Goal: Use online tool/utility: Use online tool/utility

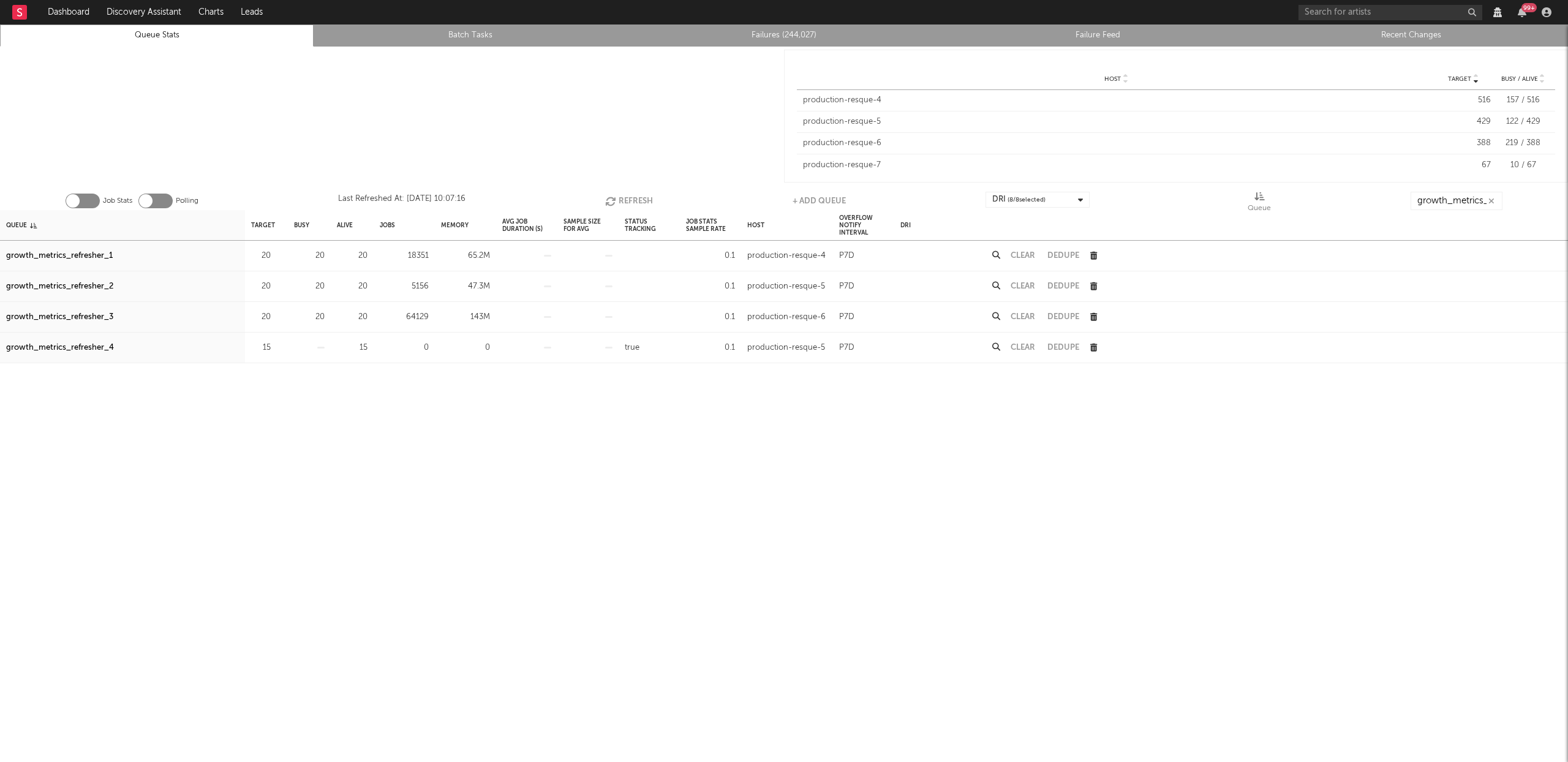
click at [635, 203] on button "Refresh" at bounding box center [629, 200] width 48 height 18
click at [623, 199] on button "Refresh" at bounding box center [628, 200] width 48 height 18
click at [621, 200] on button "Refresh" at bounding box center [629, 200] width 48 height 18
click at [640, 194] on button "Refresh" at bounding box center [629, 200] width 48 height 18
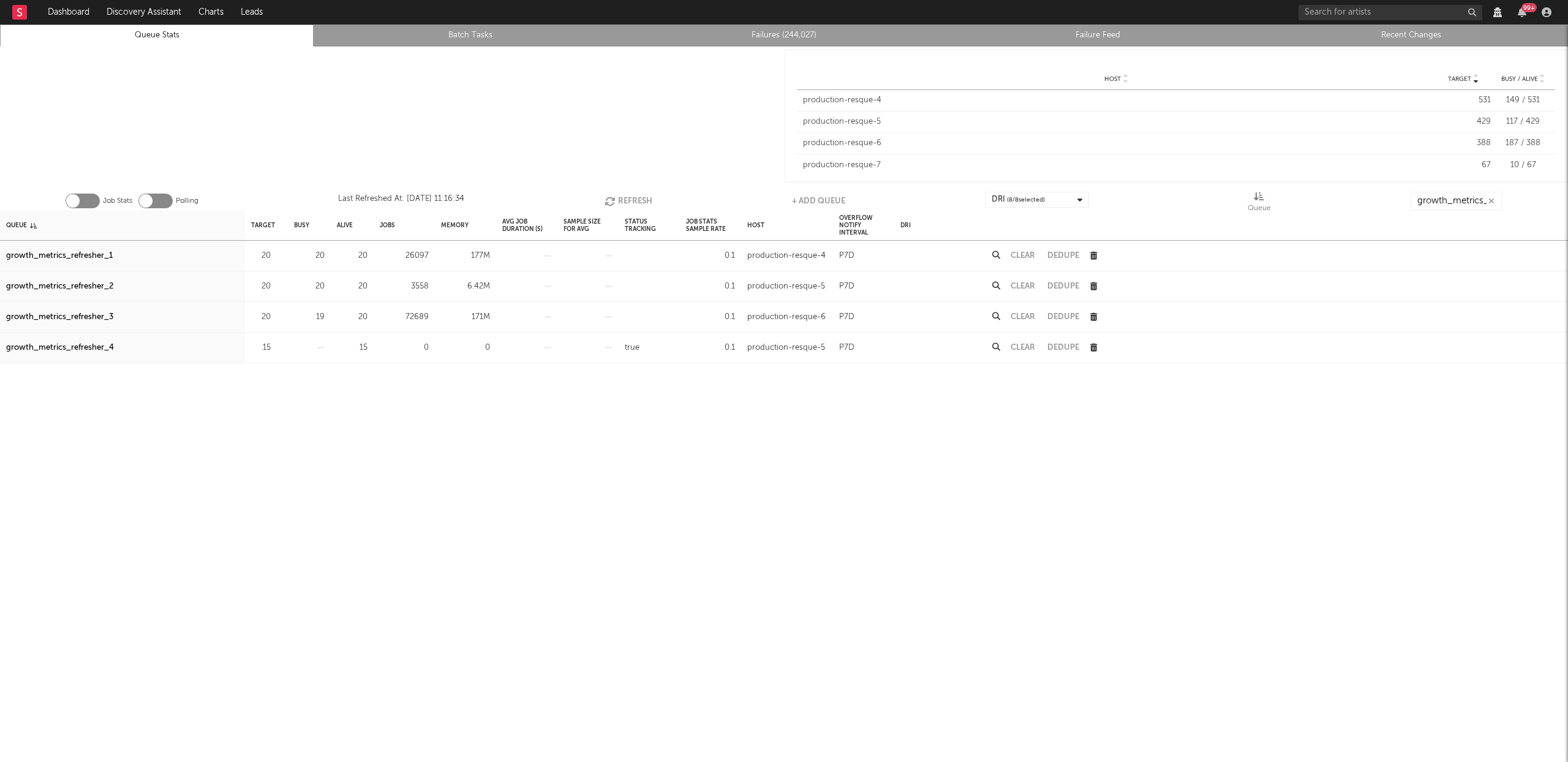
click at [640, 194] on button "Refresh" at bounding box center [629, 200] width 48 height 18
click at [634, 195] on button "Refresh" at bounding box center [629, 200] width 48 height 18
click at [72, 251] on div "growth_metrics_refresher_1" at bounding box center [59, 256] width 106 height 15
click at [76, 281] on div "growth_metrics_refresher_2" at bounding box center [59, 287] width 107 height 15
click at [76, 314] on div "growth_metrics_refresher_3" at bounding box center [59, 318] width 107 height 15
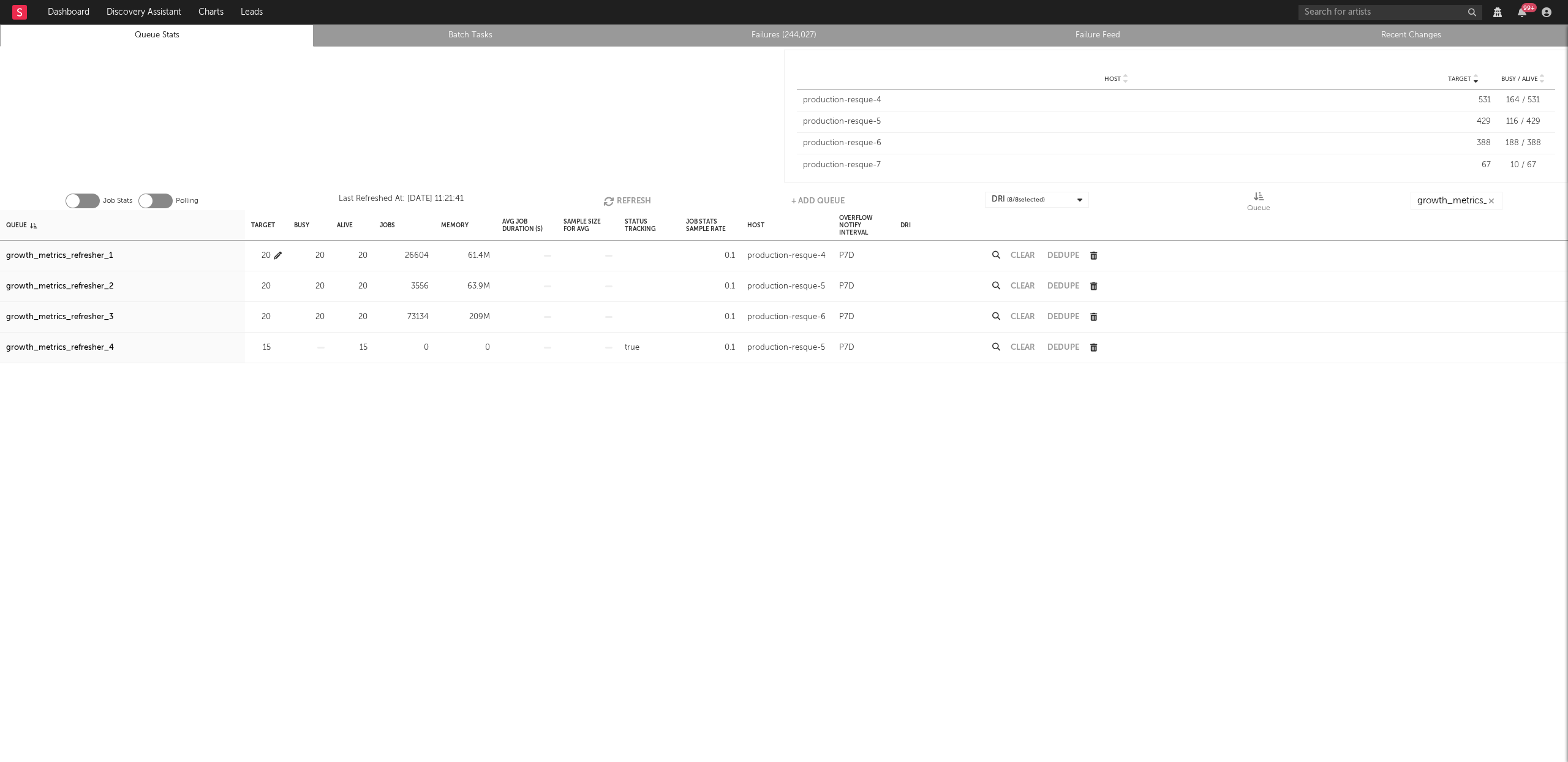
click at [275, 254] on icon "button" at bounding box center [278, 256] width 8 height 8
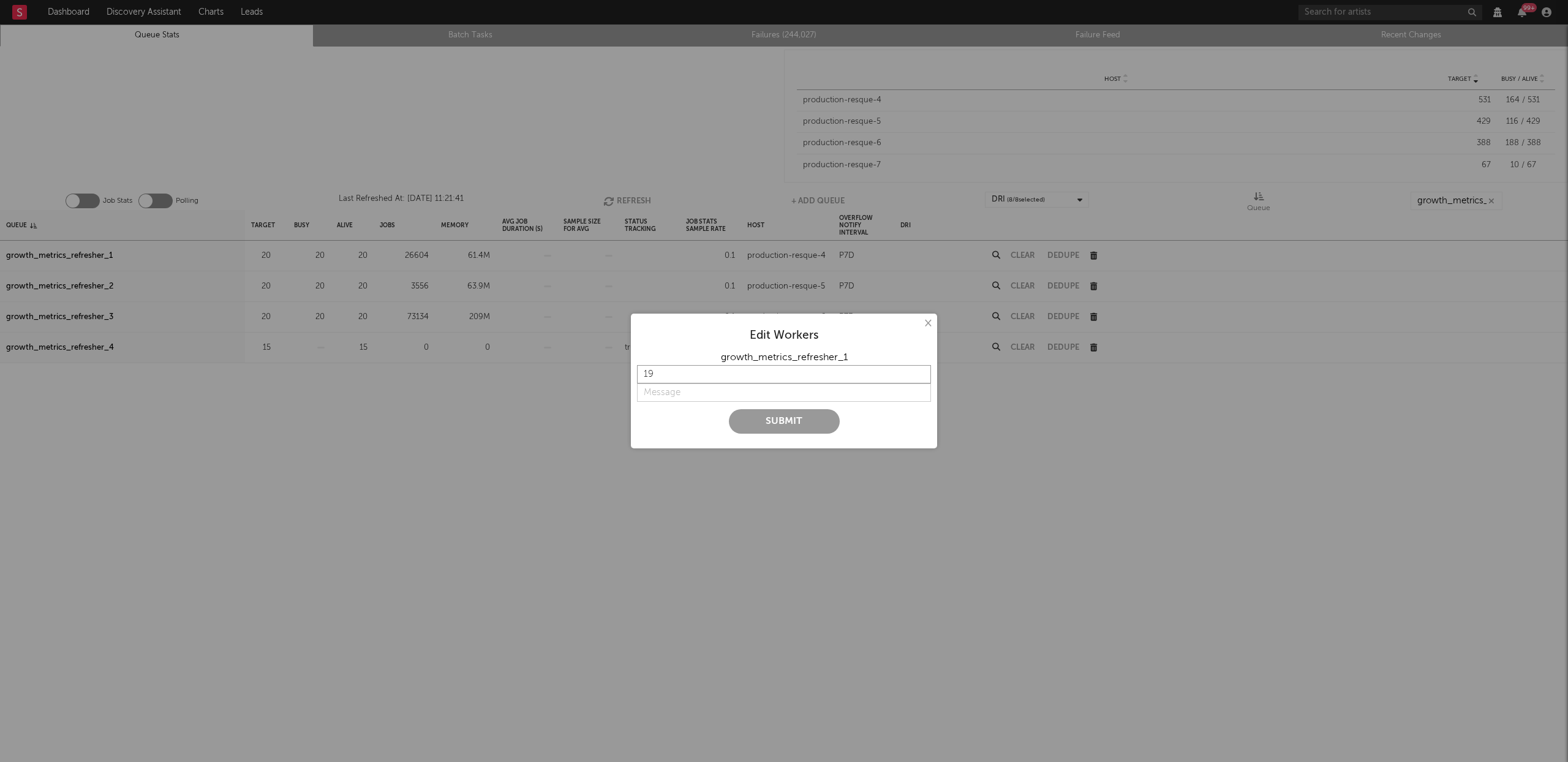
click at [921, 378] on input "19" at bounding box center [783, 374] width 294 height 18
click at [921, 378] on input "18" at bounding box center [783, 374] width 294 height 18
type input "17"
click at [921, 378] on input "17" at bounding box center [783, 374] width 294 height 18
click at [712, 392] on input "string" at bounding box center [783, 392] width 294 height 18
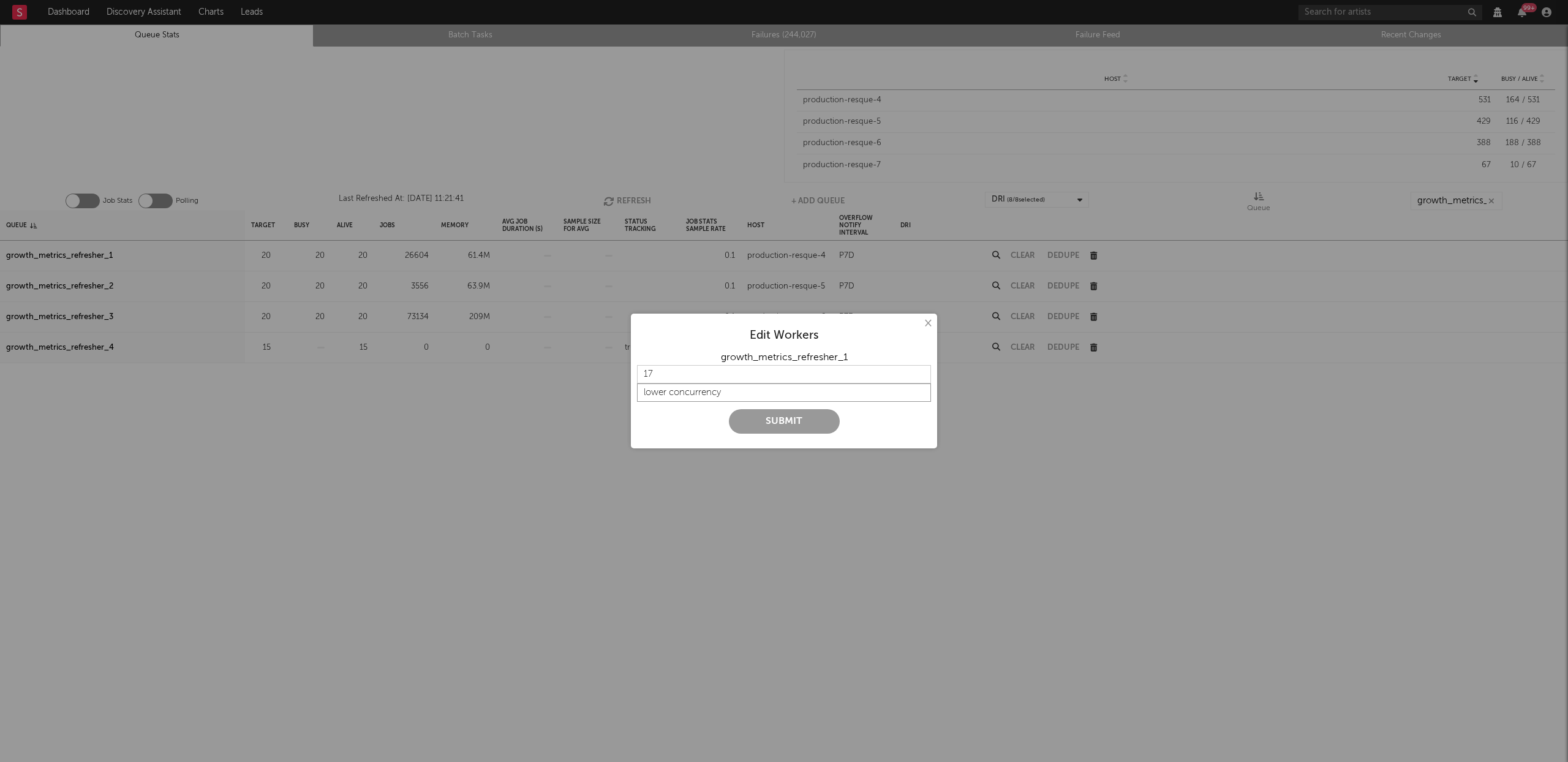
type input "lower concurrency"
click at [765, 421] on button "Submit" at bounding box center [784, 421] width 111 height 25
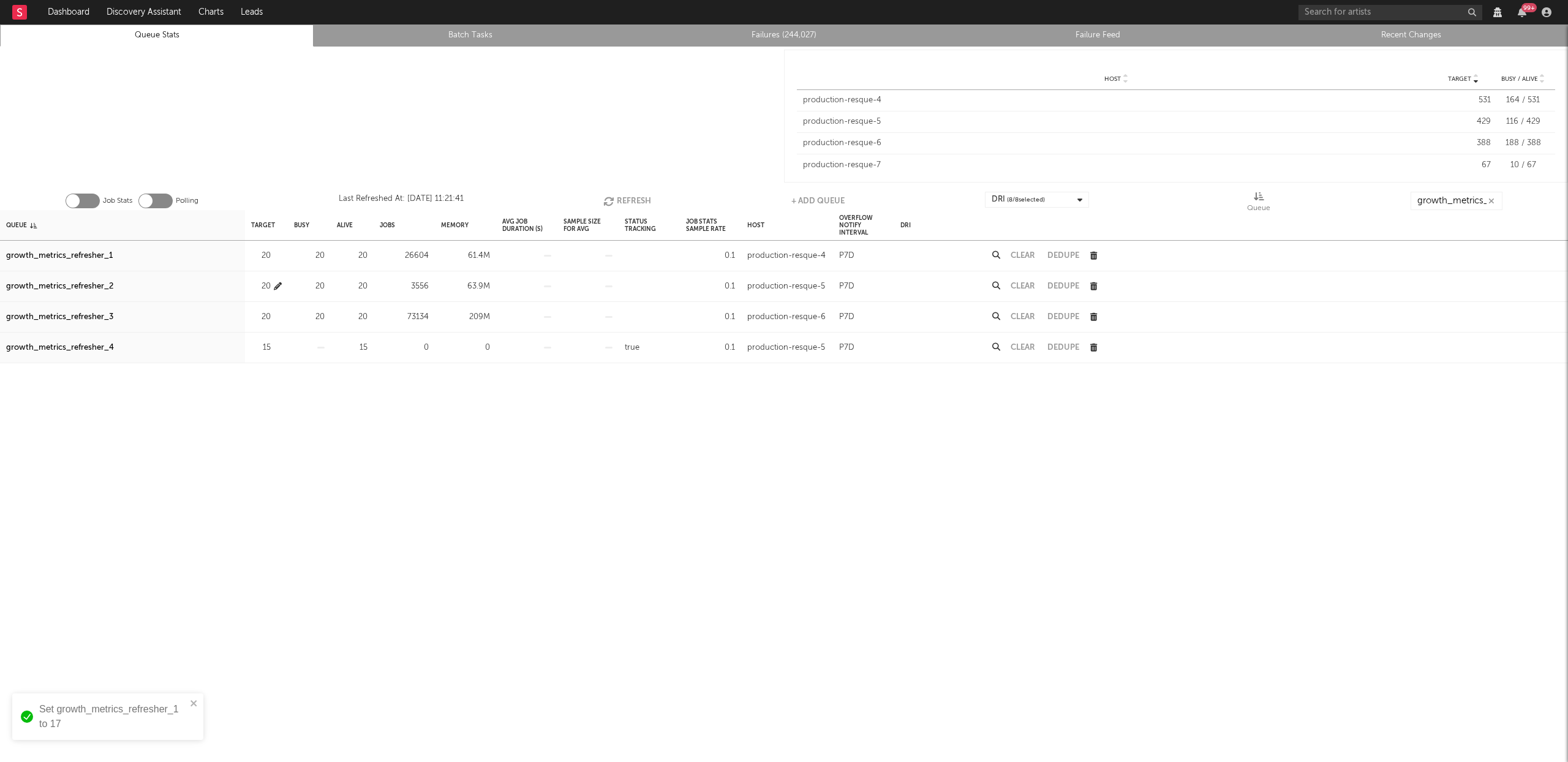
click at [278, 286] on icon "button" at bounding box center [278, 286] width 8 height 8
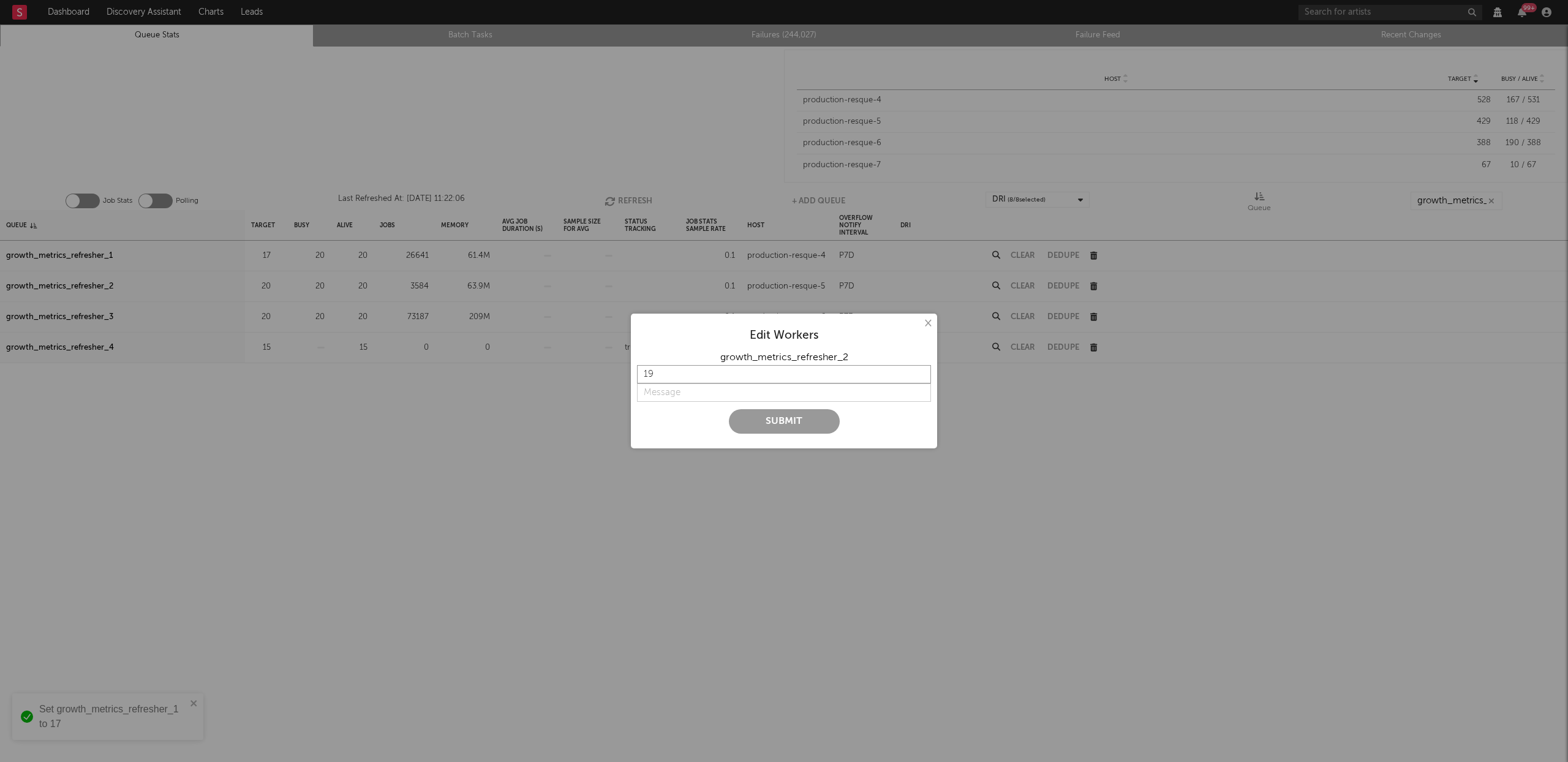
click at [923, 378] on input "19" at bounding box center [783, 374] width 294 height 18
click at [923, 378] on input "18" at bounding box center [783, 374] width 294 height 18
type input "17"
click at [923, 378] on input "17" at bounding box center [783, 374] width 294 height 18
click at [716, 392] on input "string" at bounding box center [783, 392] width 294 height 18
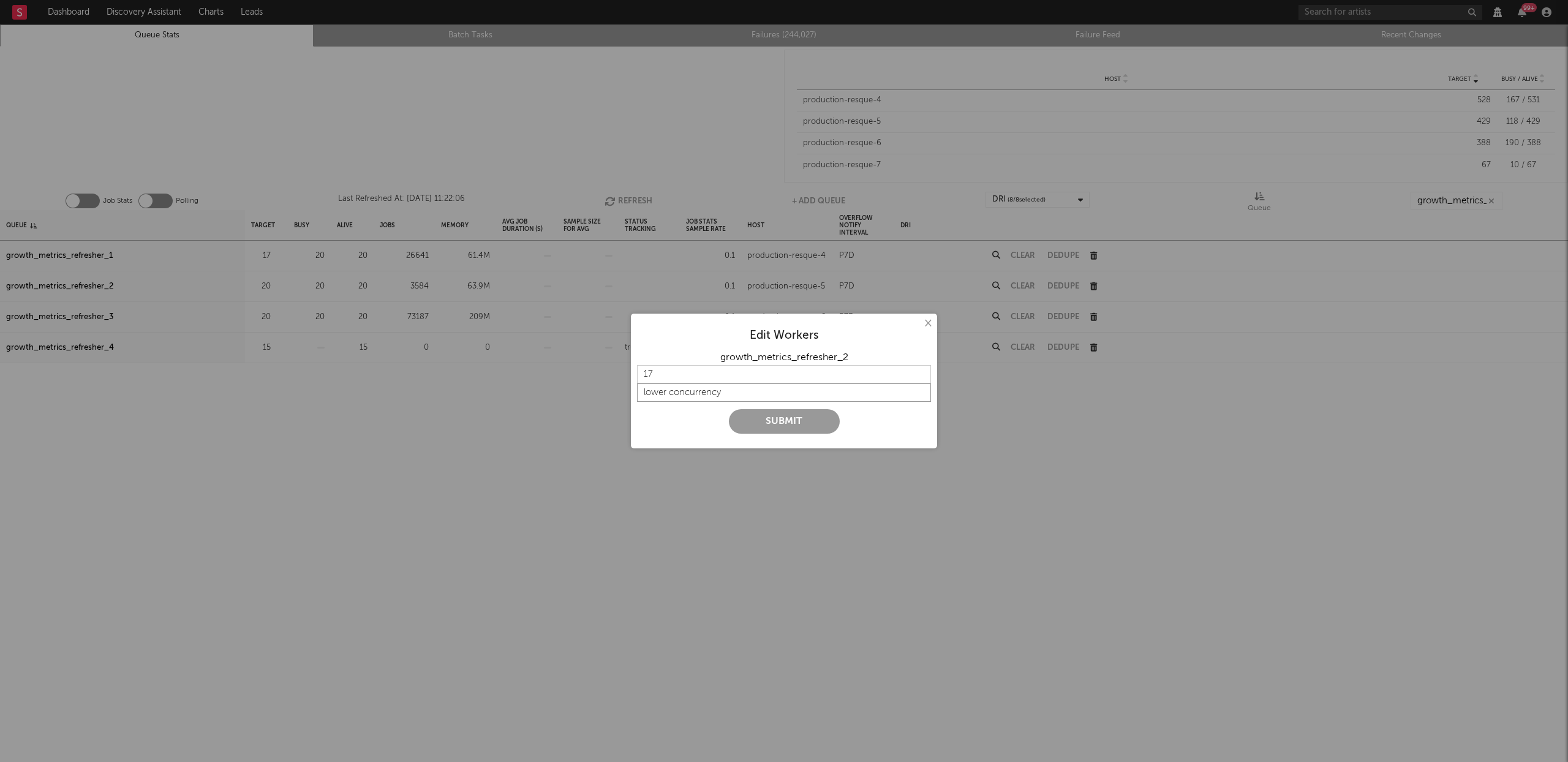
type input "lower concurrency"
click at [801, 427] on button "Submit" at bounding box center [784, 421] width 111 height 25
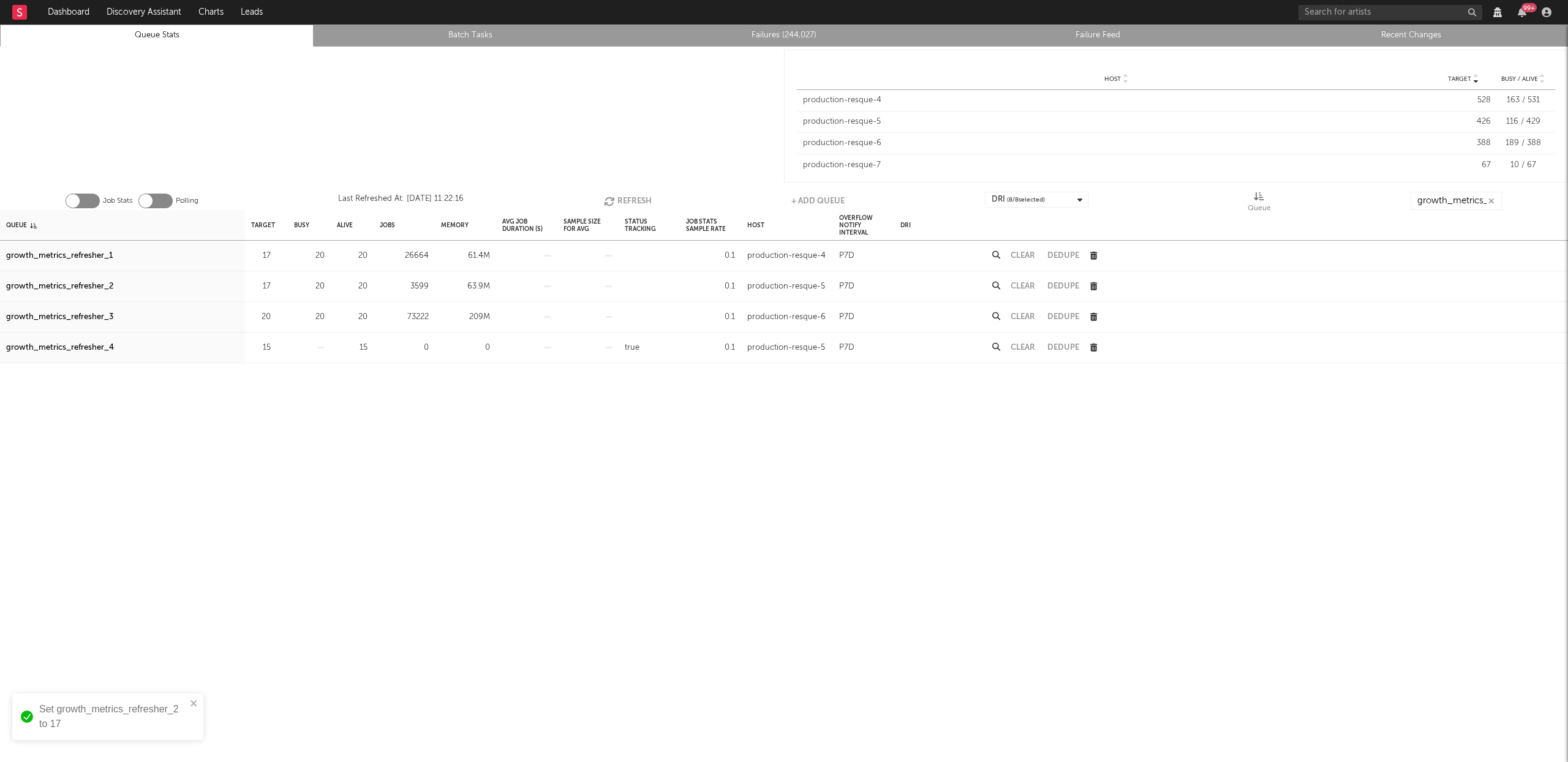
click at [634, 200] on button "Refresh" at bounding box center [628, 200] width 48 height 18
click at [630, 194] on button "Refresh" at bounding box center [628, 200] width 48 height 18
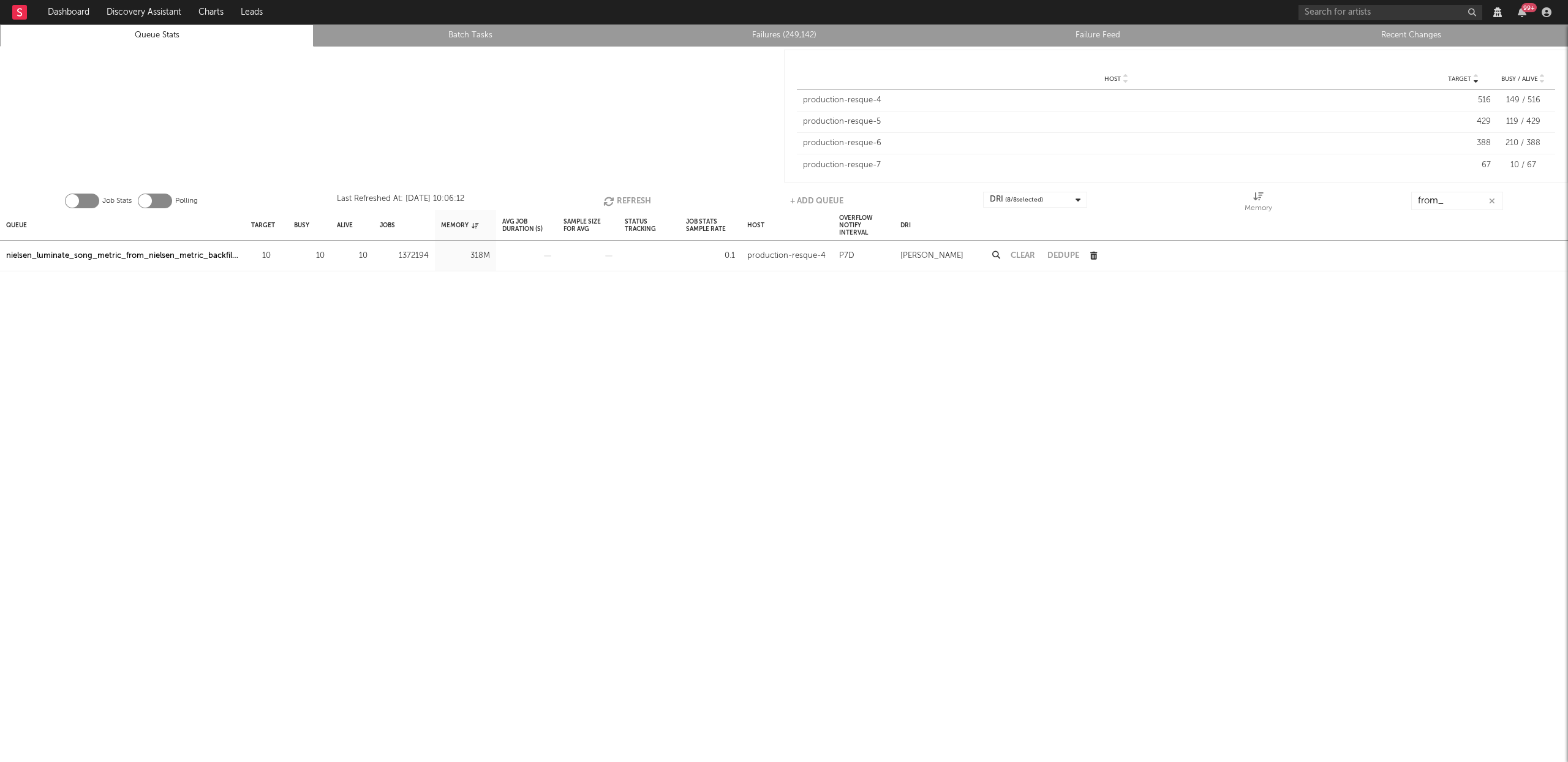
click at [621, 200] on button "Refresh" at bounding box center [627, 200] width 48 height 18
